Goal: Transaction & Acquisition: Book appointment/travel/reservation

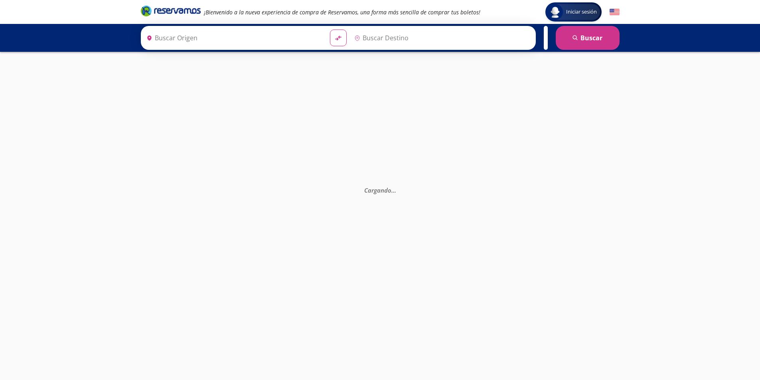
type input "[GEOGRAPHIC_DATA], [GEOGRAPHIC_DATA]"
type input "Central de Autobuses, [GEOGRAPHIC_DATA]"
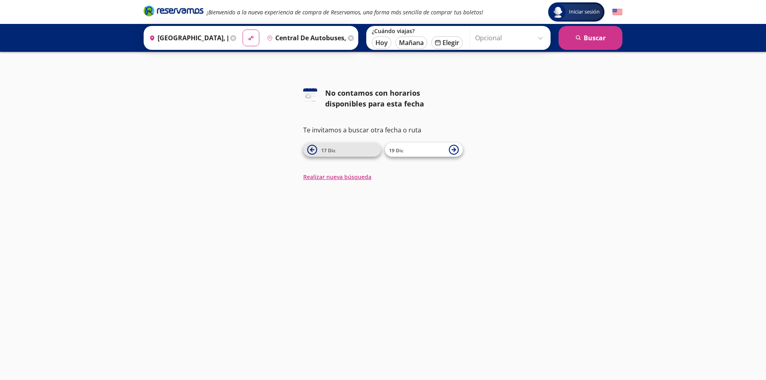
click at [333, 148] on span "17 Dic" at bounding box center [328, 150] width 14 height 7
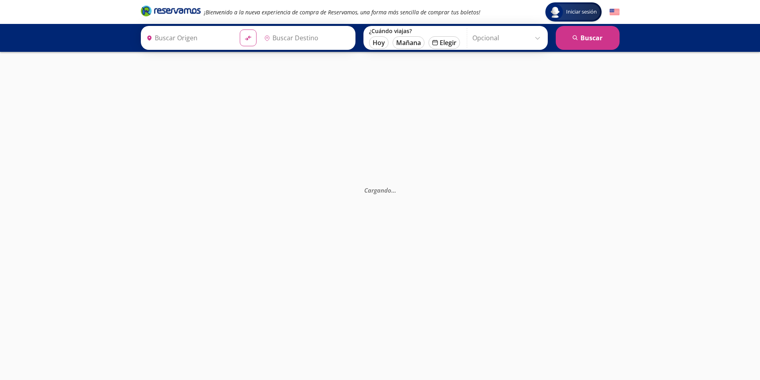
type input "[GEOGRAPHIC_DATA], [GEOGRAPHIC_DATA]"
type input "Central de Autobuses, [GEOGRAPHIC_DATA]"
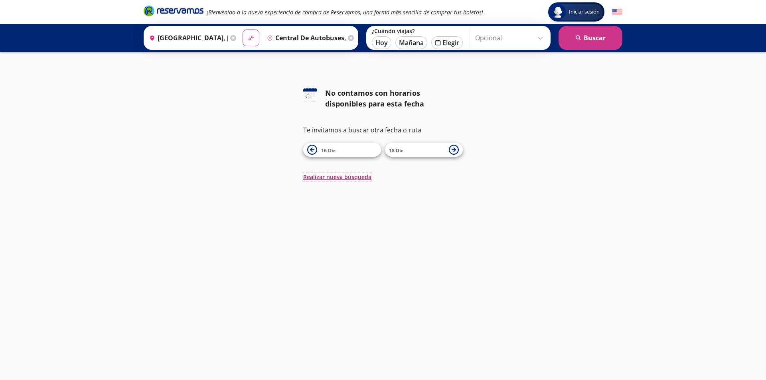
click at [347, 177] on button "Realizar nueva búsqueda" at bounding box center [337, 177] width 68 height 8
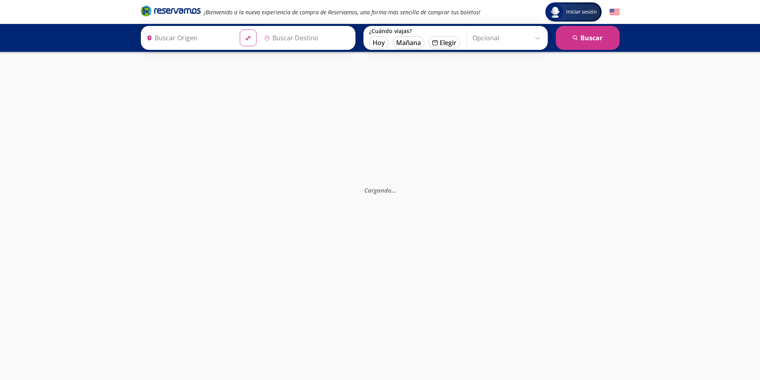
type input "[GEOGRAPHIC_DATA], [GEOGRAPHIC_DATA]"
type input "Central de Autobuses, [GEOGRAPHIC_DATA]"
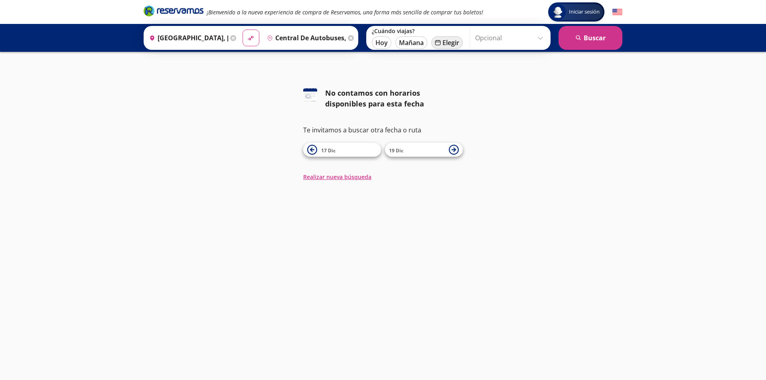
click at [441, 43] on button "calendar [GEOGRAPHIC_DATA]" at bounding box center [447, 42] width 32 height 13
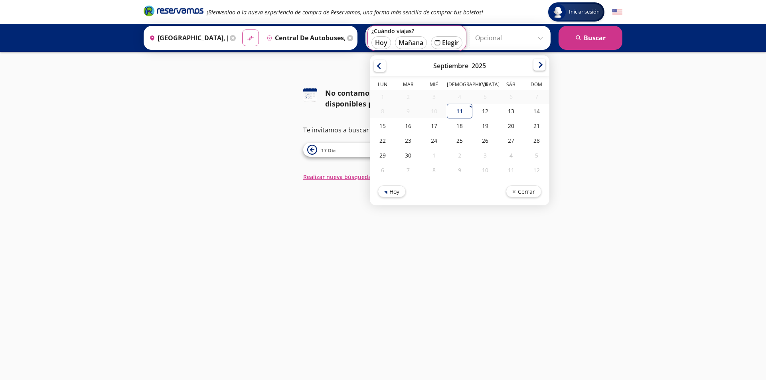
click at [538, 66] on div at bounding box center [539, 65] width 12 height 12
click at [505, 114] on div "11" at bounding box center [511, 112] width 26 height 15
type input "[DATE]"
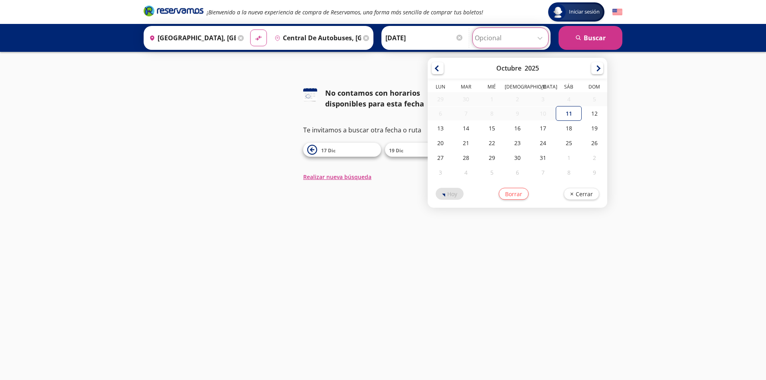
click at [540, 39] on input "Opcional" at bounding box center [510, 38] width 71 height 20
click at [582, 40] on button "search [GEOGRAPHIC_DATA]" at bounding box center [590, 38] width 64 height 24
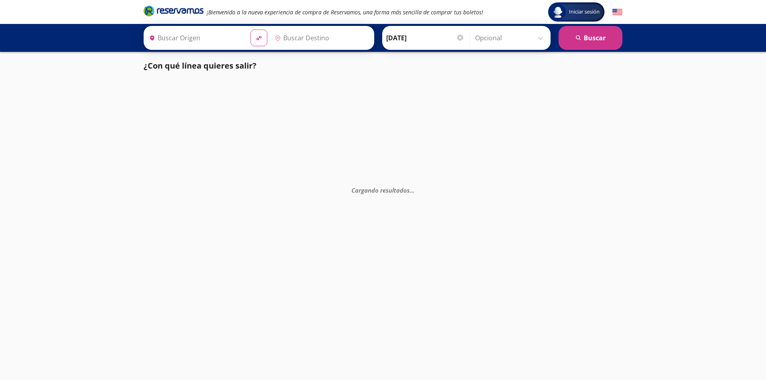
type input "[GEOGRAPHIC_DATA], [GEOGRAPHIC_DATA]"
type input "Central de Autobuses, [GEOGRAPHIC_DATA]"
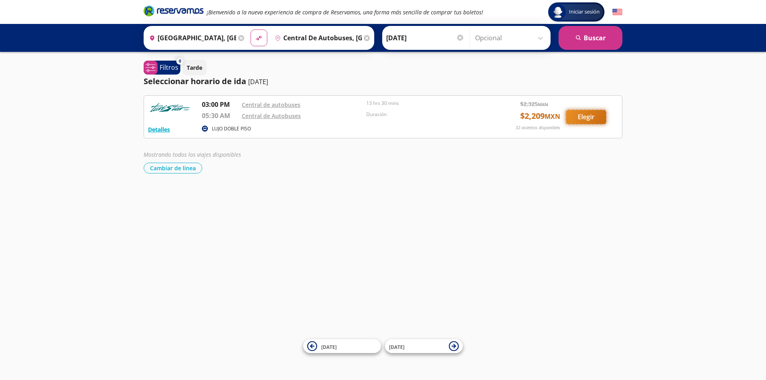
click at [590, 117] on button "Elegir" at bounding box center [586, 117] width 40 height 14
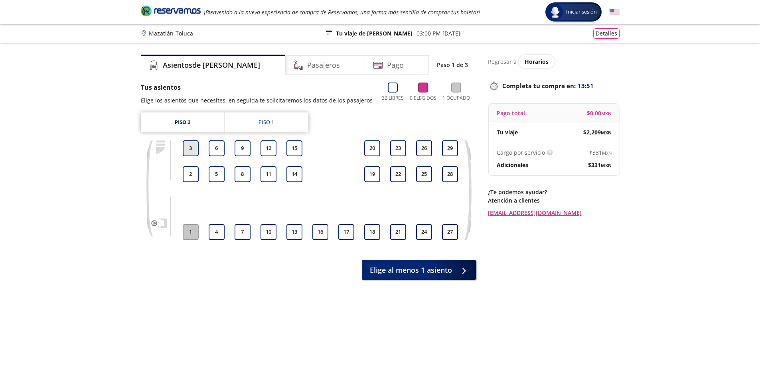
click at [190, 152] on button "3" at bounding box center [191, 148] width 16 height 16
click at [187, 175] on button "2" at bounding box center [191, 174] width 16 height 16
click at [190, 176] on button "2" at bounding box center [191, 174] width 16 height 16
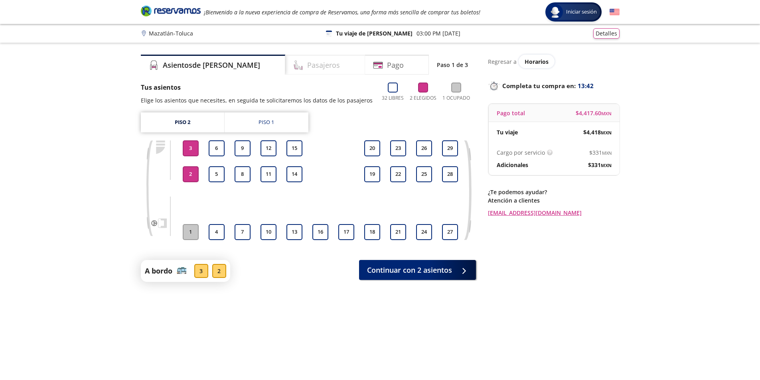
click at [322, 65] on div "Pasajeros" at bounding box center [325, 65] width 80 height 20
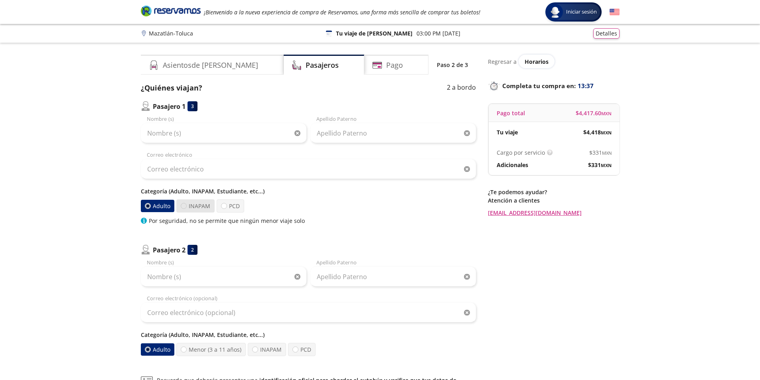
click at [181, 209] on div at bounding box center [184, 206] width 6 height 6
click at [181, 209] on input "INAPAM" at bounding box center [183, 205] width 5 height 5
radio input "true"
radio input "false"
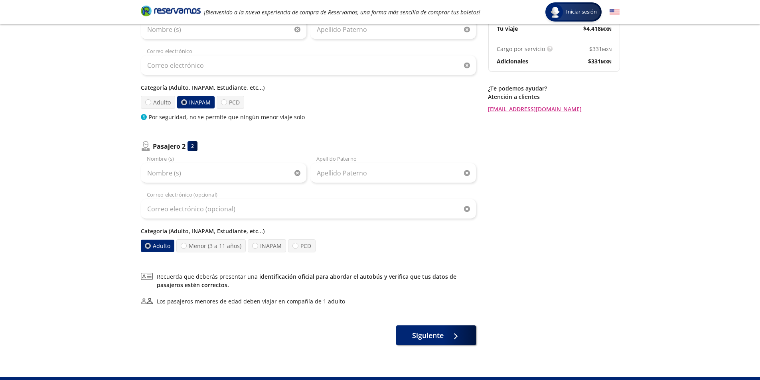
scroll to position [121, 0]
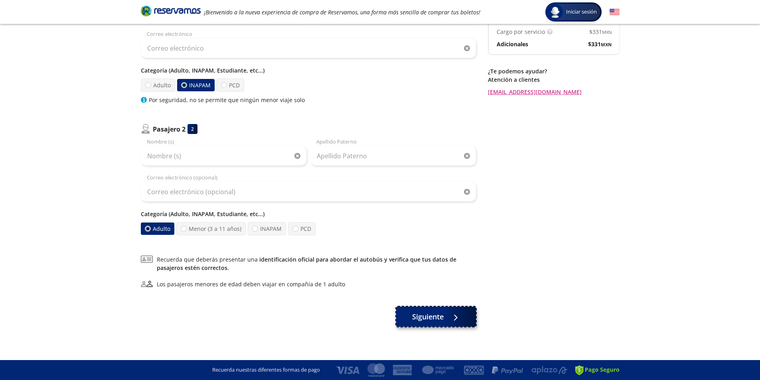
click at [446, 315] on button "Siguiente" at bounding box center [436, 317] width 80 height 20
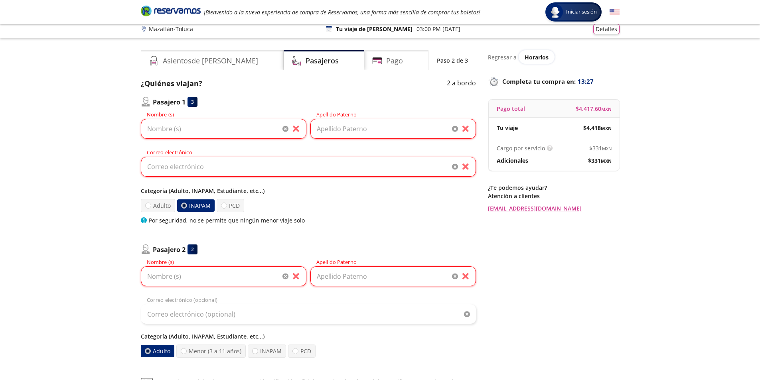
scroll to position [0, 0]
